Goal: Register for event/course

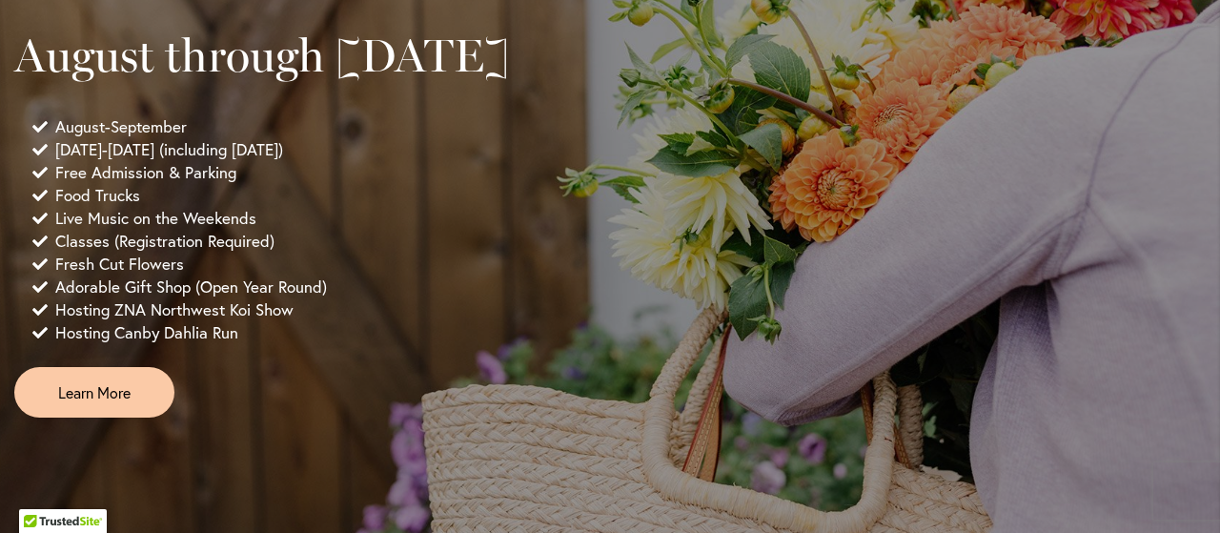
scroll to position [1525, 0]
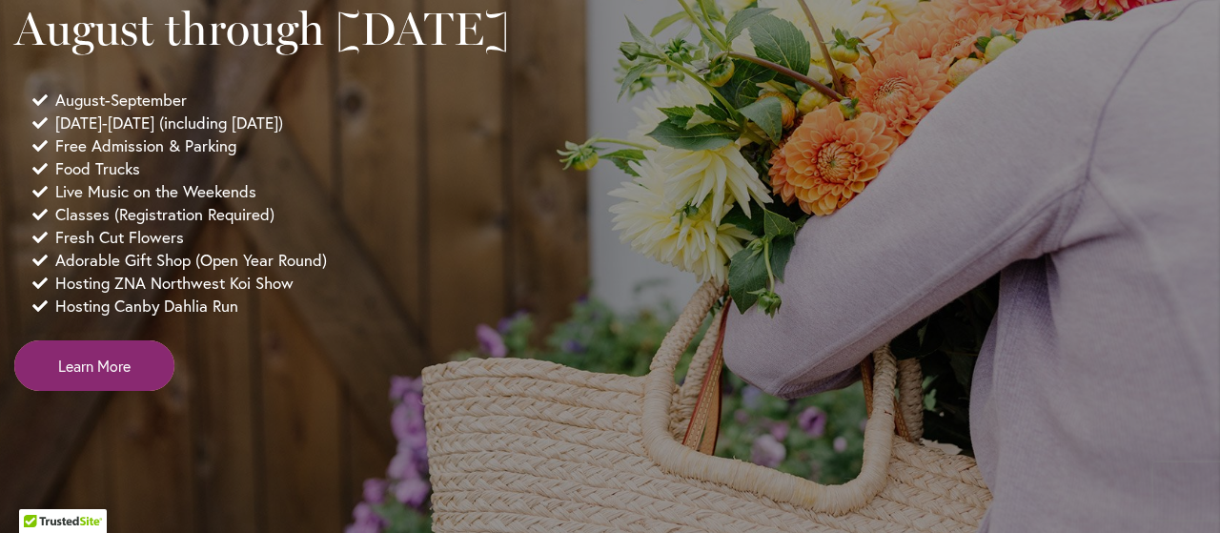
click at [109, 376] on span "Learn More" at bounding box center [94, 365] width 72 height 22
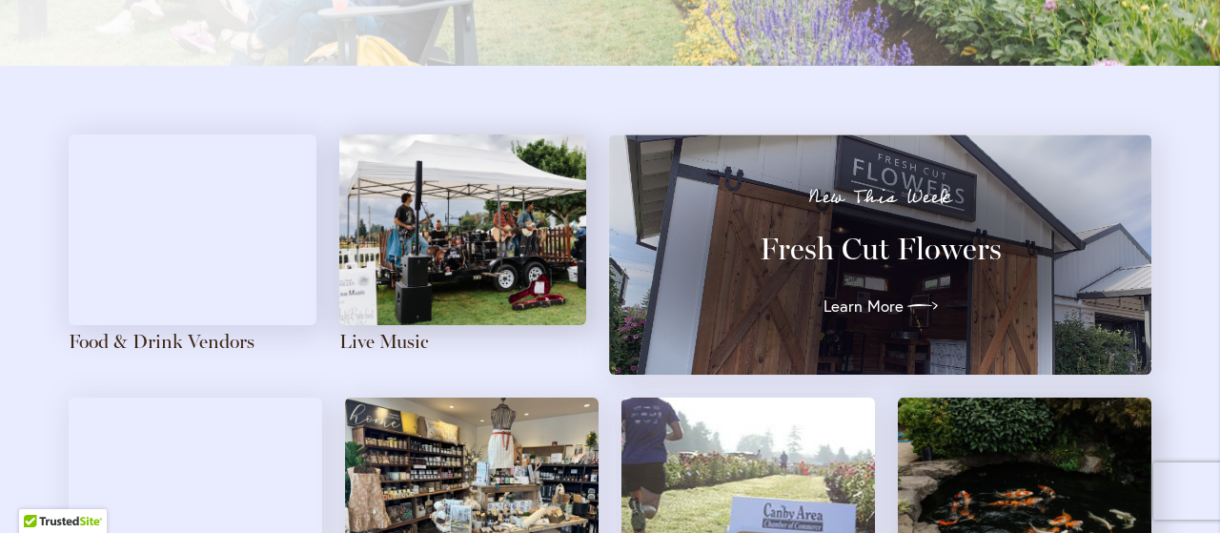
scroll to position [2096, 0]
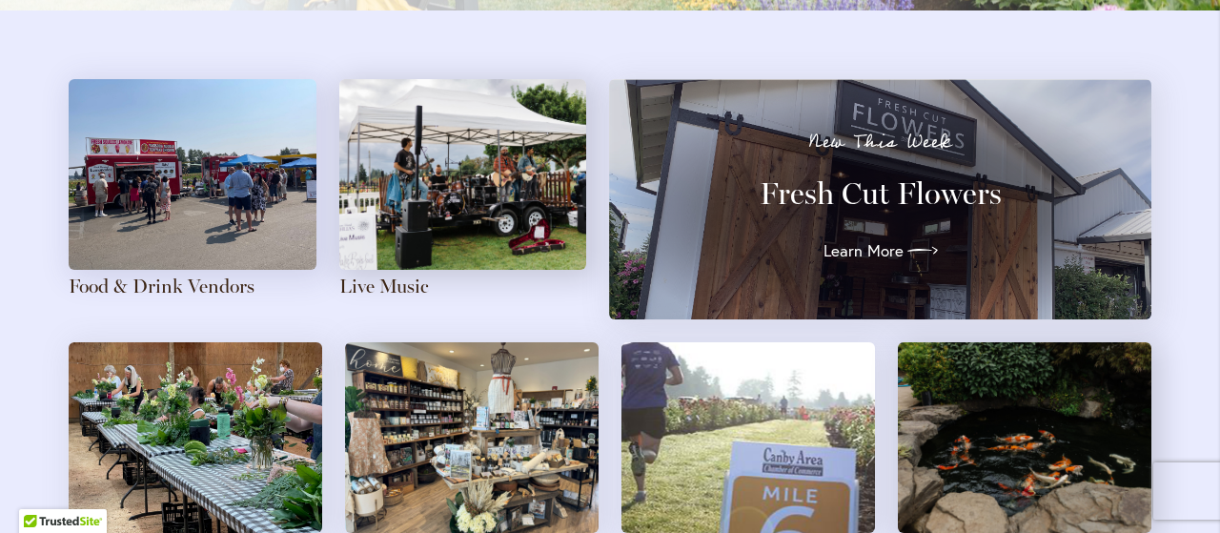
click at [446, 233] on img at bounding box center [463, 174] width 248 height 191
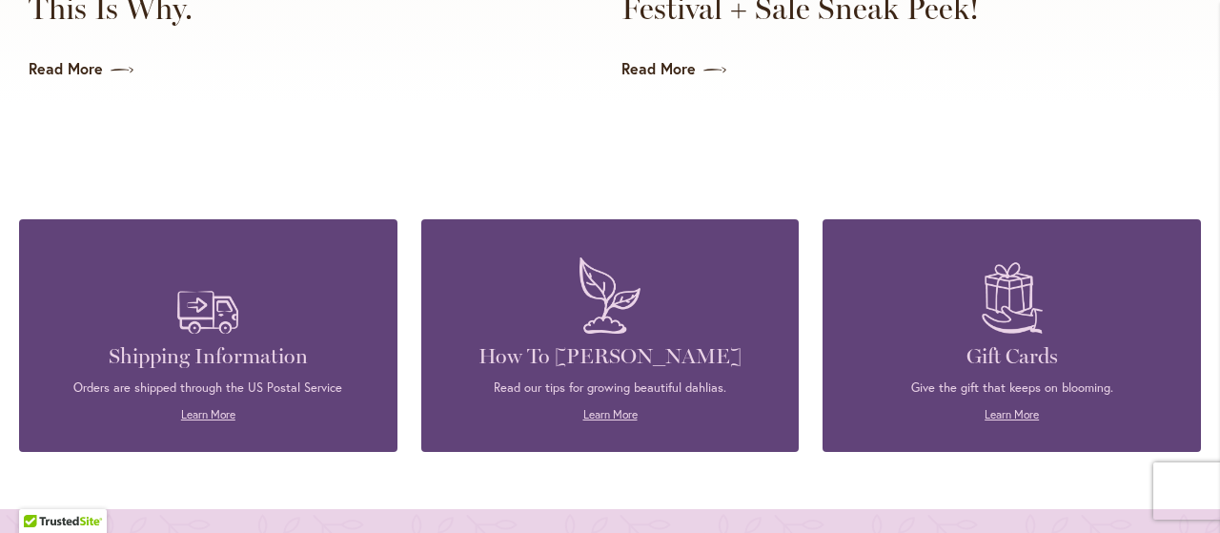
scroll to position [4955, 0]
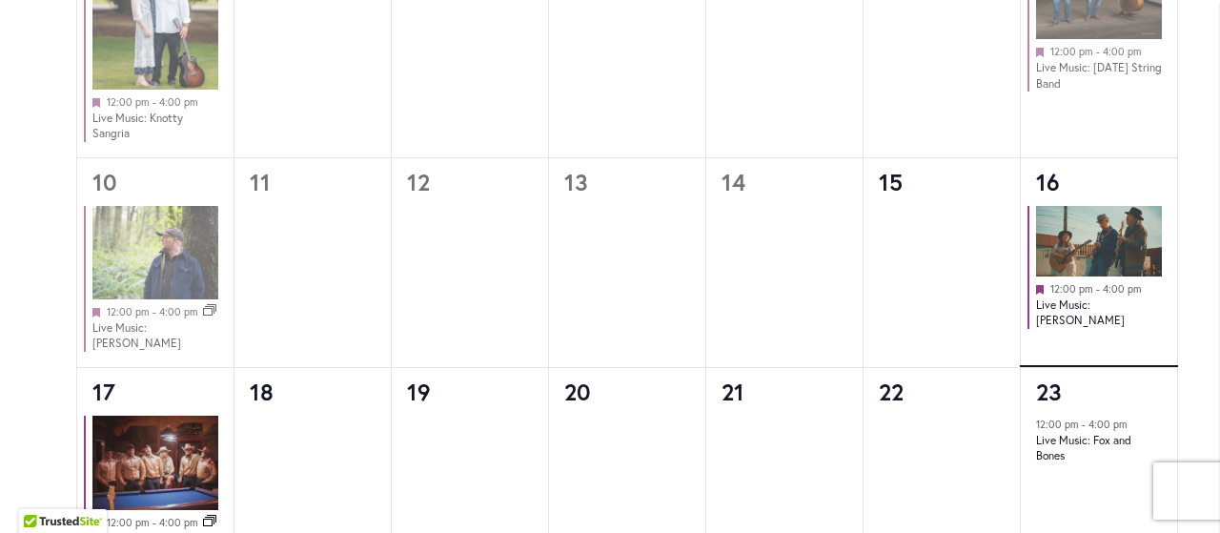
scroll to position [1525, 0]
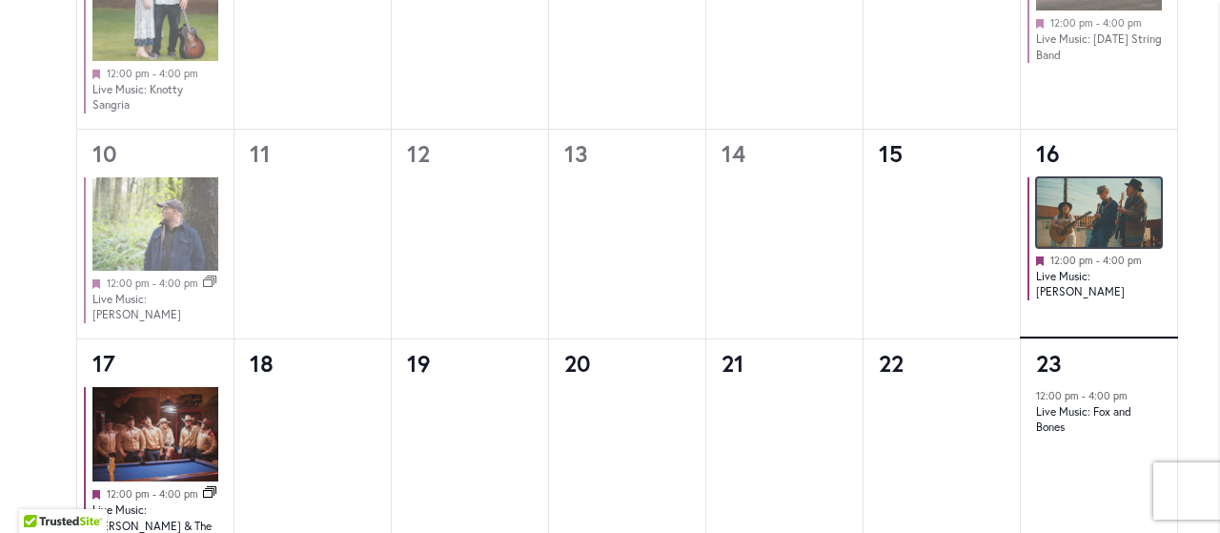
click at [1075, 214] on img at bounding box center [1099, 212] width 126 height 71
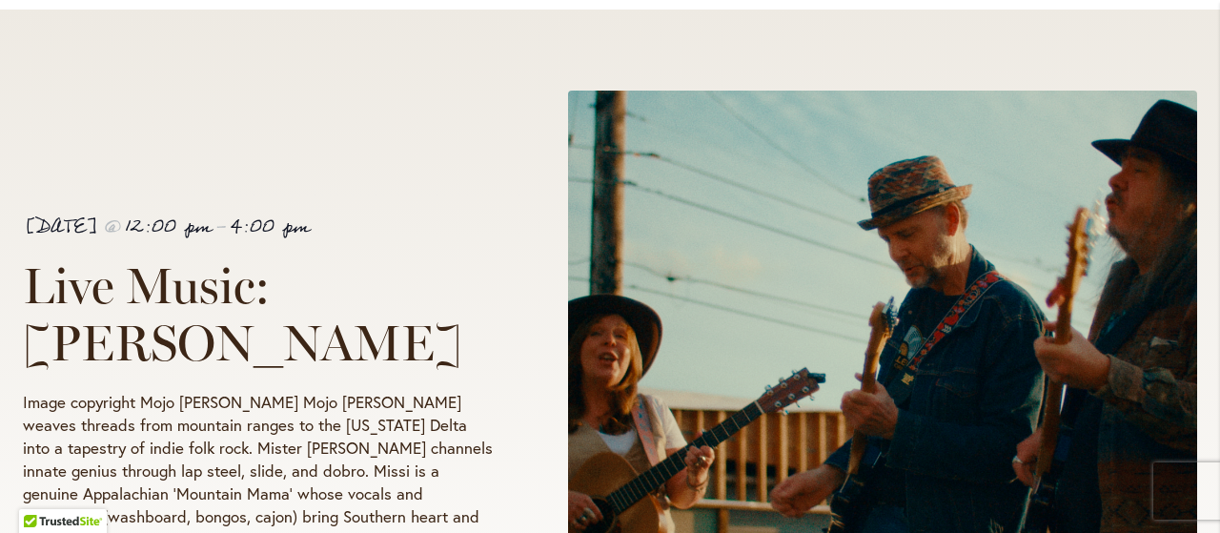
scroll to position [381, 0]
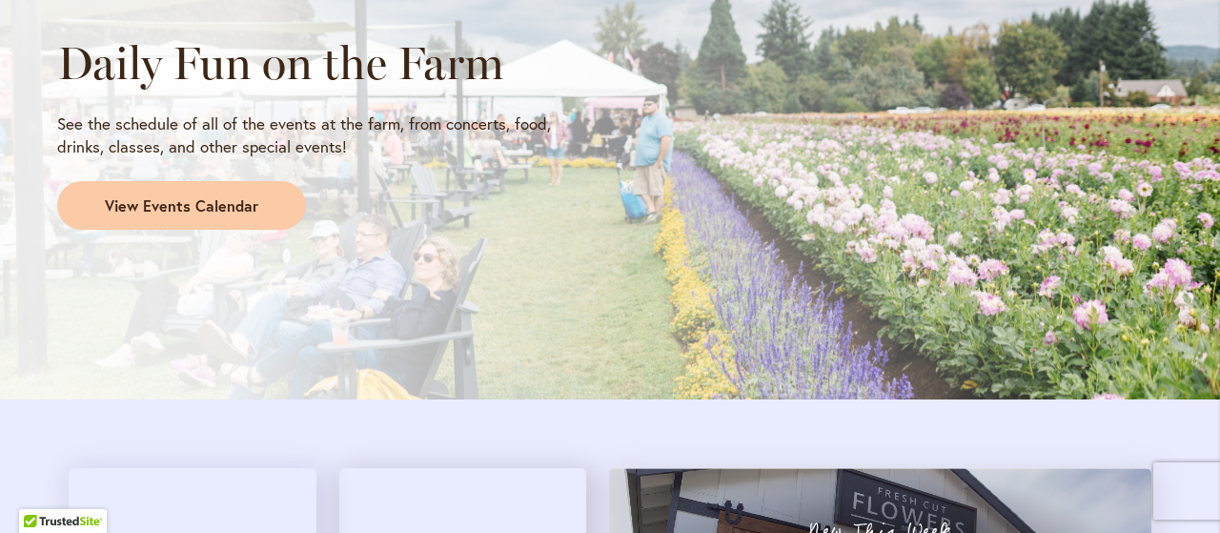
scroll to position [1715, 0]
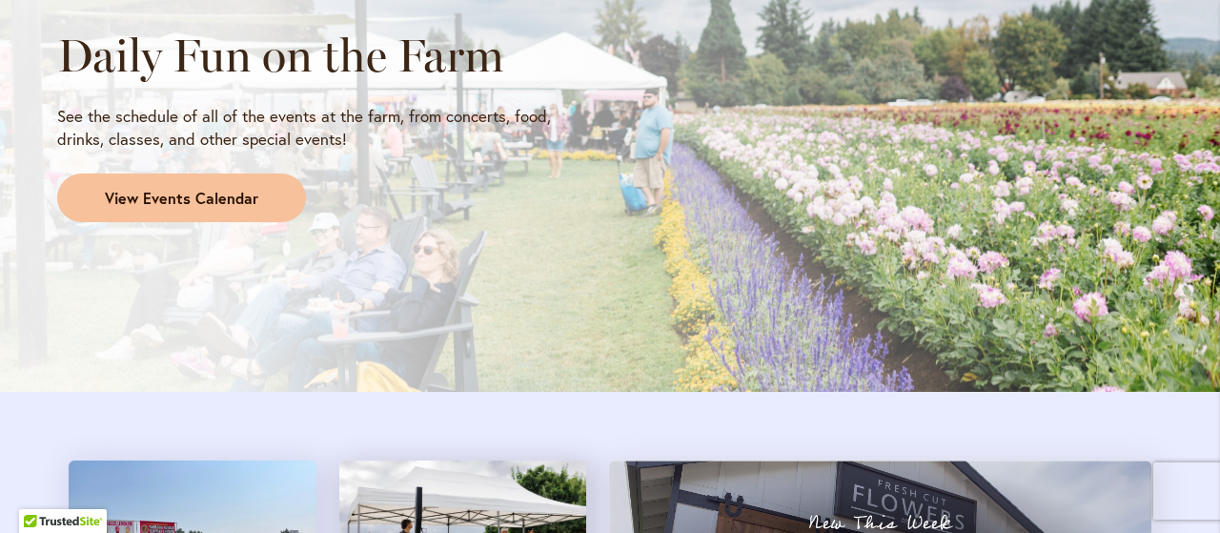
click at [196, 192] on span "View Events Calendar" at bounding box center [181, 199] width 153 height 22
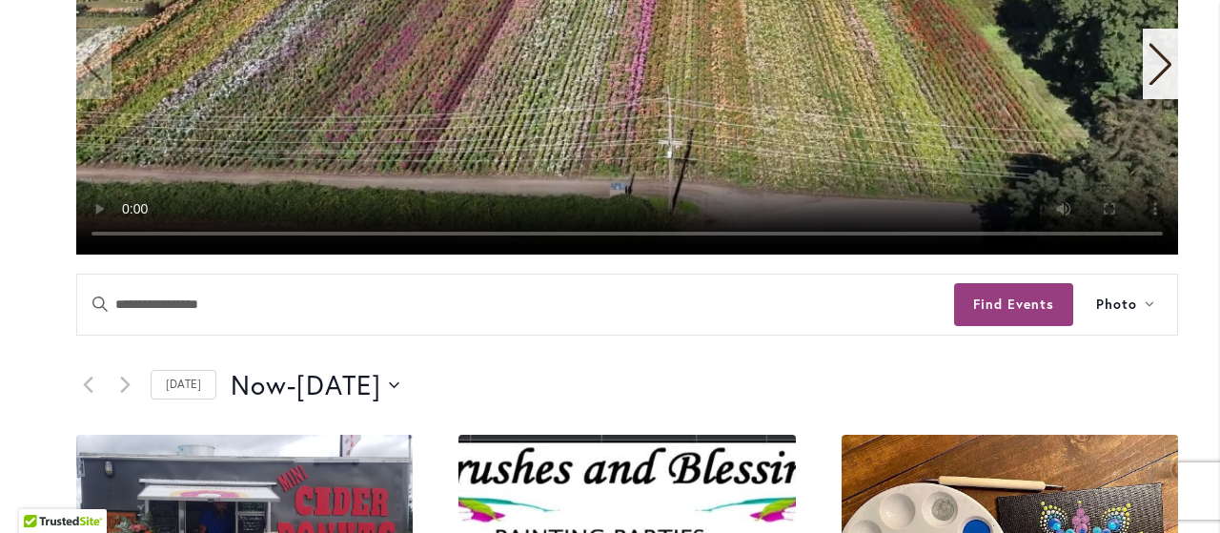
scroll to position [572, 0]
